Goal: Transaction & Acquisition: Purchase product/service

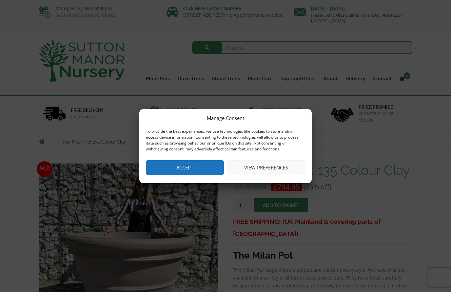
click at [174, 166] on button "Accept" at bounding box center [185, 167] width 78 height 15
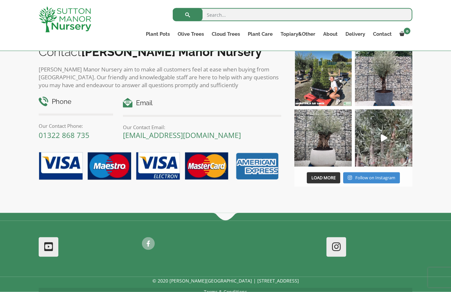
scroll to position [606, 0]
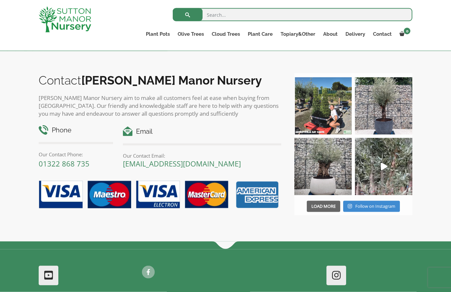
click at [322, 208] on span "Load More" at bounding box center [323, 206] width 24 height 6
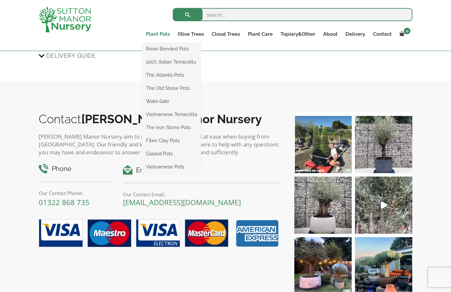
scroll to position [567, 0]
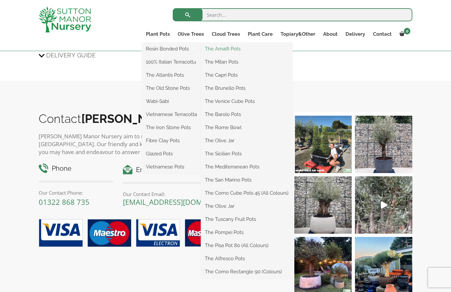
click at [225, 49] on link "The Amalfi Pots" at bounding box center [246, 49] width 91 height 10
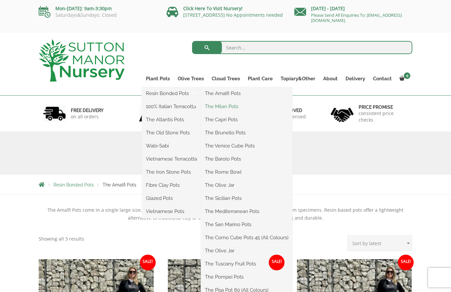
click at [216, 108] on link "The Milan Pots" at bounding box center [246, 107] width 91 height 10
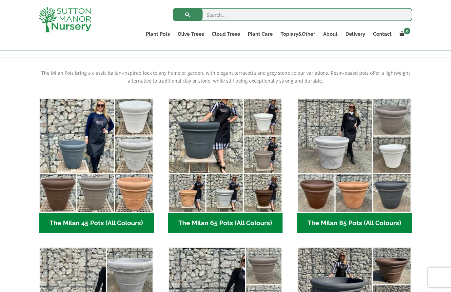
scroll to position [121, 0]
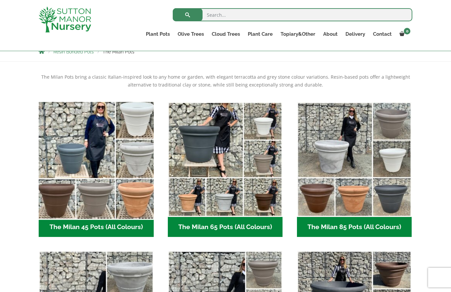
click at [78, 160] on img "Visit product category The Milan 45 Pots (All Colours)" at bounding box center [96, 159] width 121 height 121
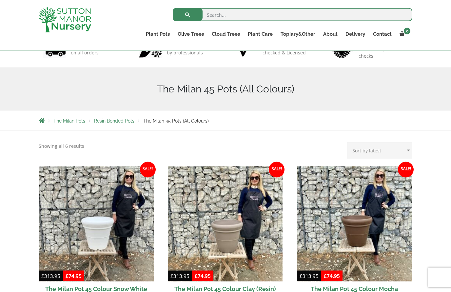
scroll to position [52, 0]
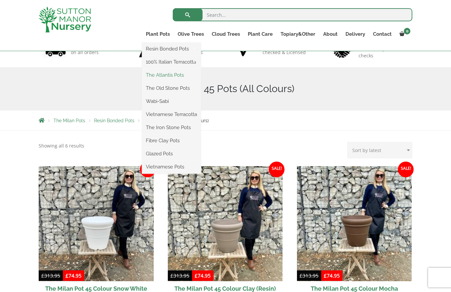
click at [160, 77] on link "The Atlantis Pots" at bounding box center [171, 75] width 59 height 10
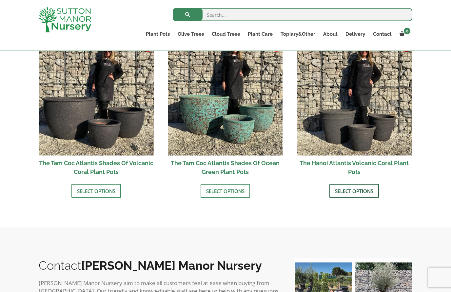
scroll to position [576, 0]
click at [348, 190] on link "Select options" at bounding box center [355, 191] width 50 height 14
